Goal: Task Accomplishment & Management: Manage account settings

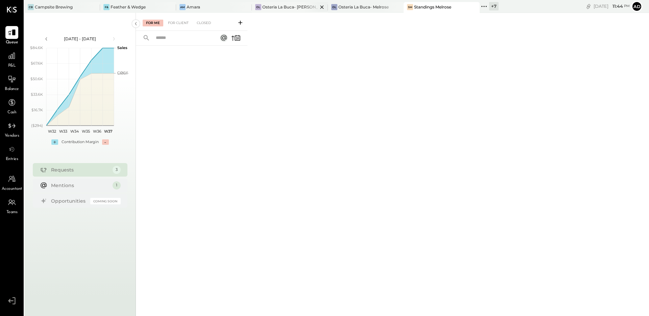
click at [291, 9] on div "Osteria La Buca- [PERSON_NAME][GEOGRAPHIC_DATA]" at bounding box center [289, 7] width 55 height 6
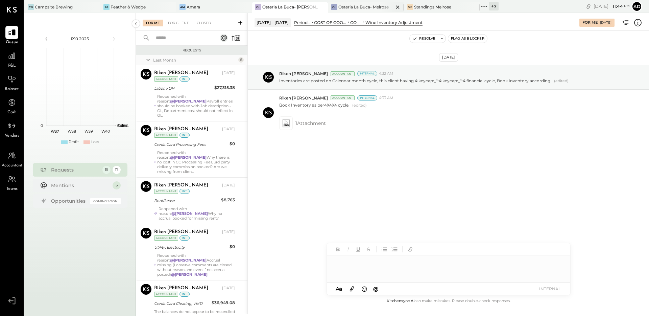
click at [354, 11] on div "OL Osteria La Buca- [GEOGRAPHIC_DATA]" at bounding box center [366, 7] width 76 height 11
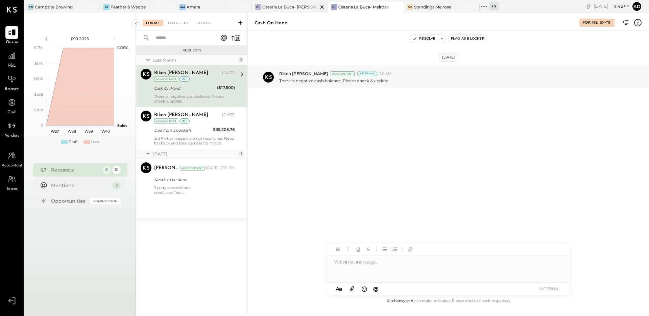
click at [272, 9] on div "Osteria La Buca- [PERSON_NAME][GEOGRAPHIC_DATA]" at bounding box center [289, 7] width 55 height 6
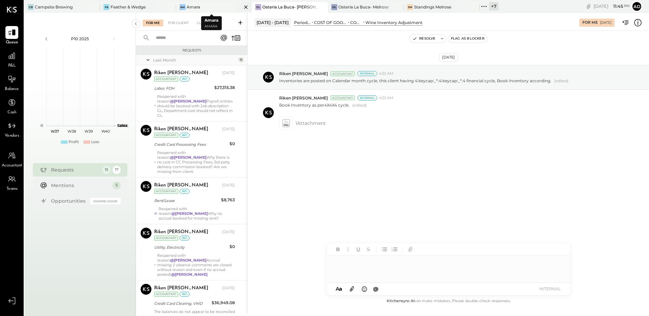
click at [204, 7] on div "Am Amara" at bounding box center [209, 7] width 66 height 6
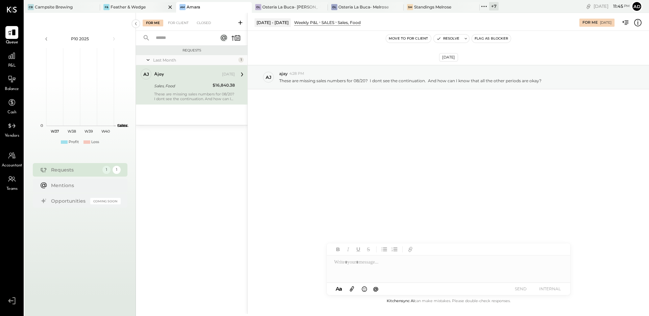
click at [143, 9] on div "Feather & Wedge" at bounding box center [127, 7] width 35 height 6
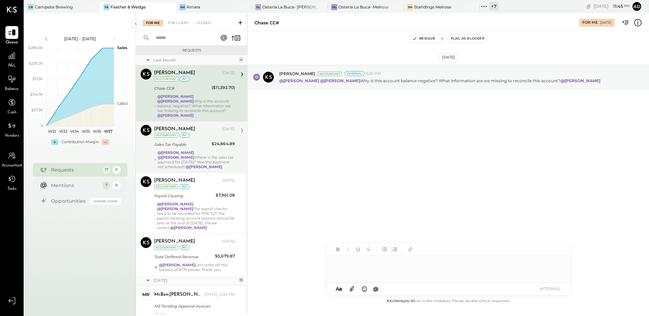
scroll to position [532, 0]
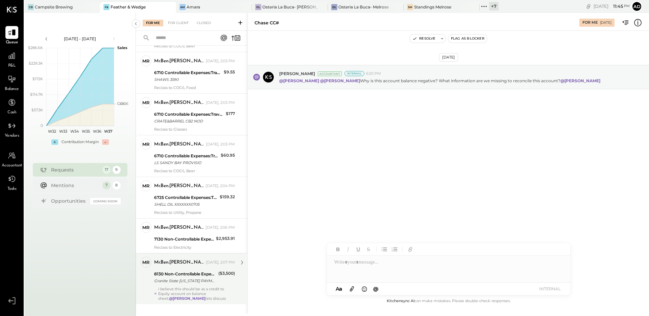
click at [204, 276] on div "mr.ben.[PERSON_NAME] [DATE], 2:07 PM 8130 Non-Controllable Expenses:Other Incom…" at bounding box center [194, 278] width 81 height 44
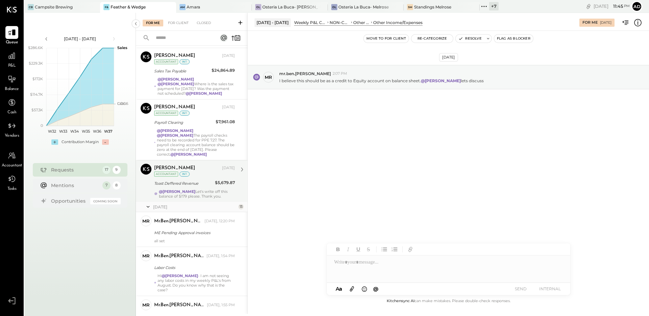
scroll to position [73, 0]
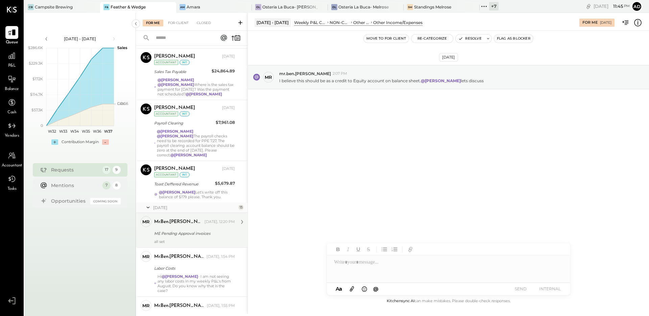
click at [193, 230] on div "ME Pending Approval invoices" at bounding box center [193, 233] width 79 height 7
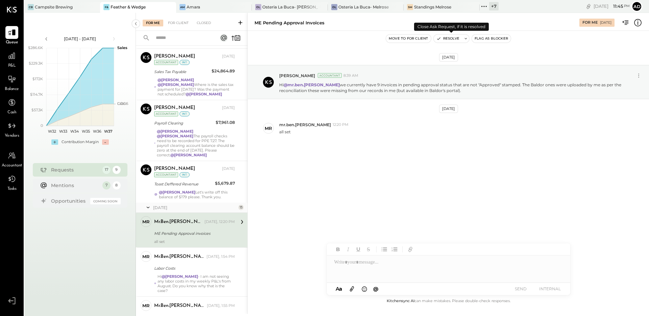
click at [441, 40] on button "Resolve" at bounding box center [447, 38] width 28 height 8
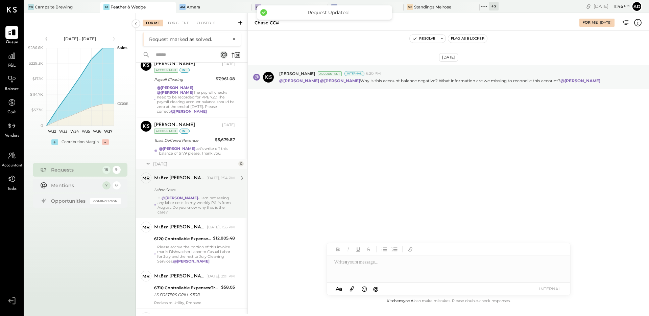
scroll to position [203, 0]
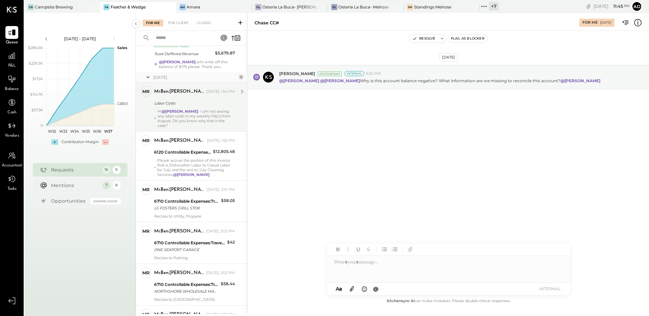
click at [190, 136] on div "mr.ben.[PERSON_NAME] [DATE], 1:55 PM" at bounding box center [194, 140] width 81 height 9
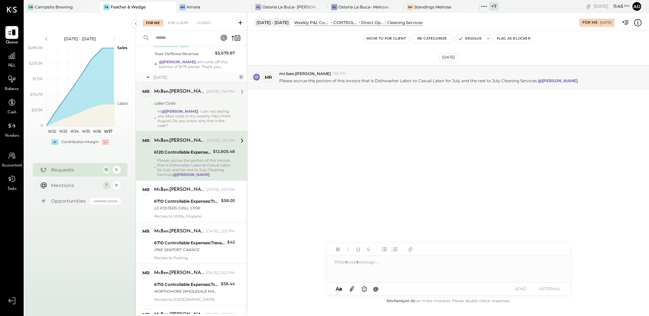
click at [198, 114] on div "Hi @[PERSON_NAME] - I am not seeing any labor costs in my weekly P&L's from Aug…" at bounding box center [195, 118] width 77 height 19
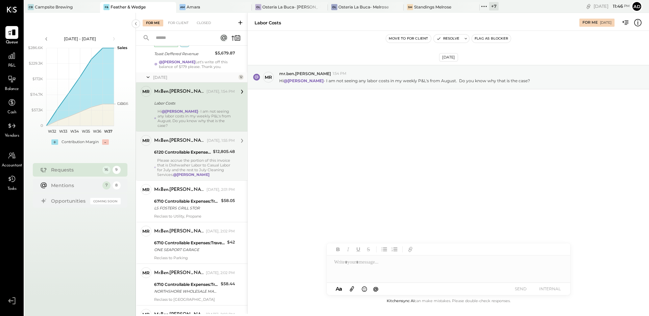
click at [154, 158] on div "Please accrue the portion of this invoice that is Dishwasher Labor to Casual La…" at bounding box center [194, 167] width 81 height 19
